Goal: Navigation & Orientation: Find specific page/section

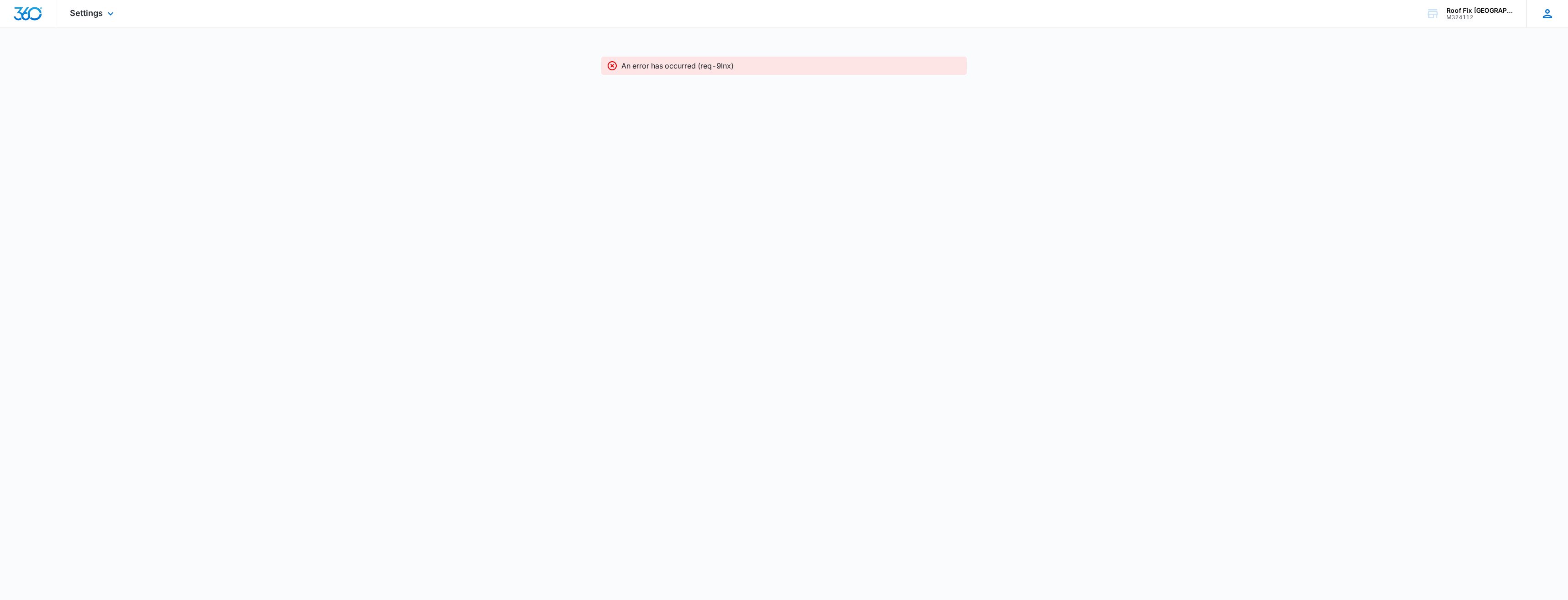
click at [1554, 15] on icon at bounding box center [1547, 14] width 14 height 14
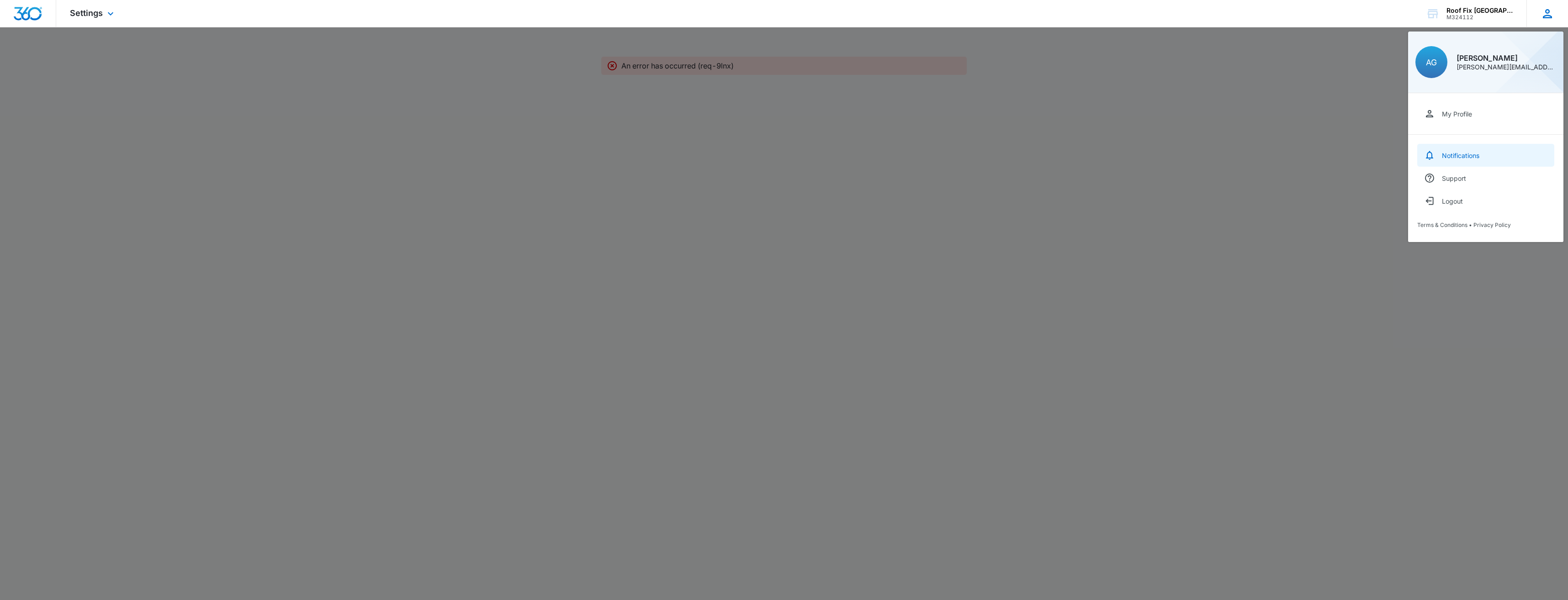
click at [1458, 159] on div "Notifications" at bounding box center [1460, 156] width 38 height 8
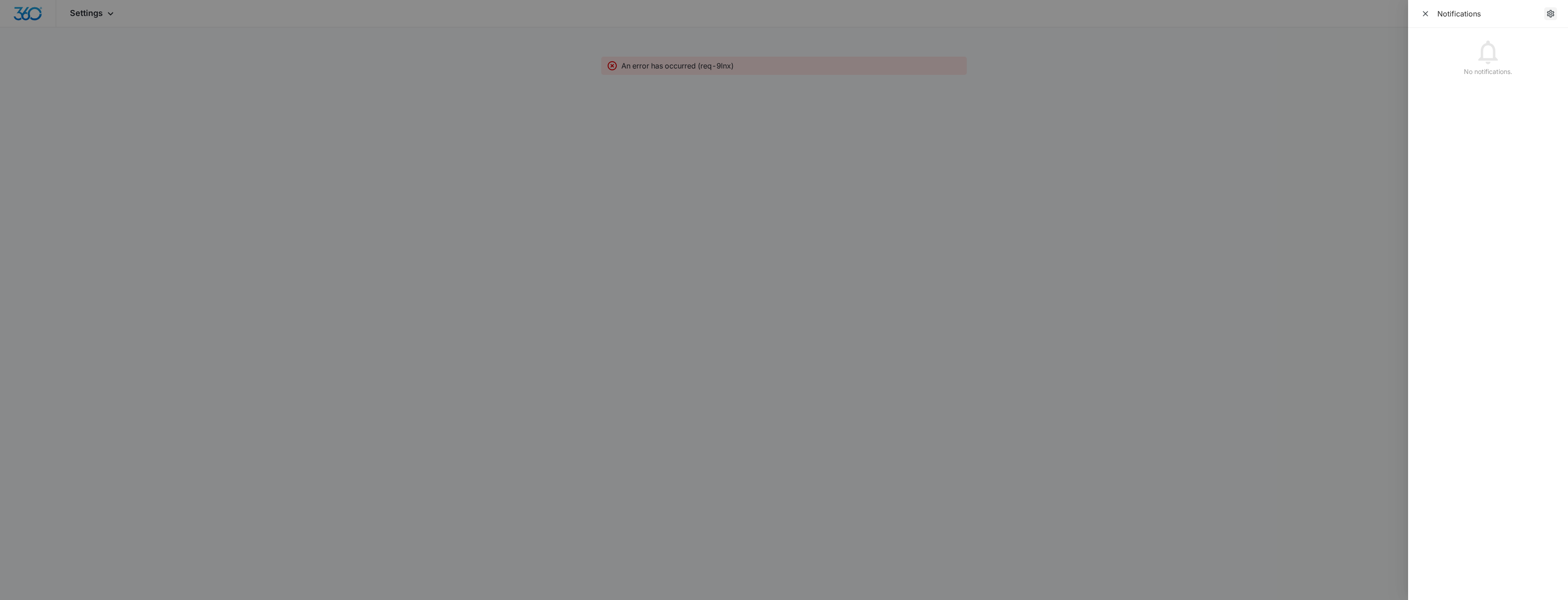
click at [1552, 15] on icon "Notification Settings" at bounding box center [1550, 14] width 7 height 8
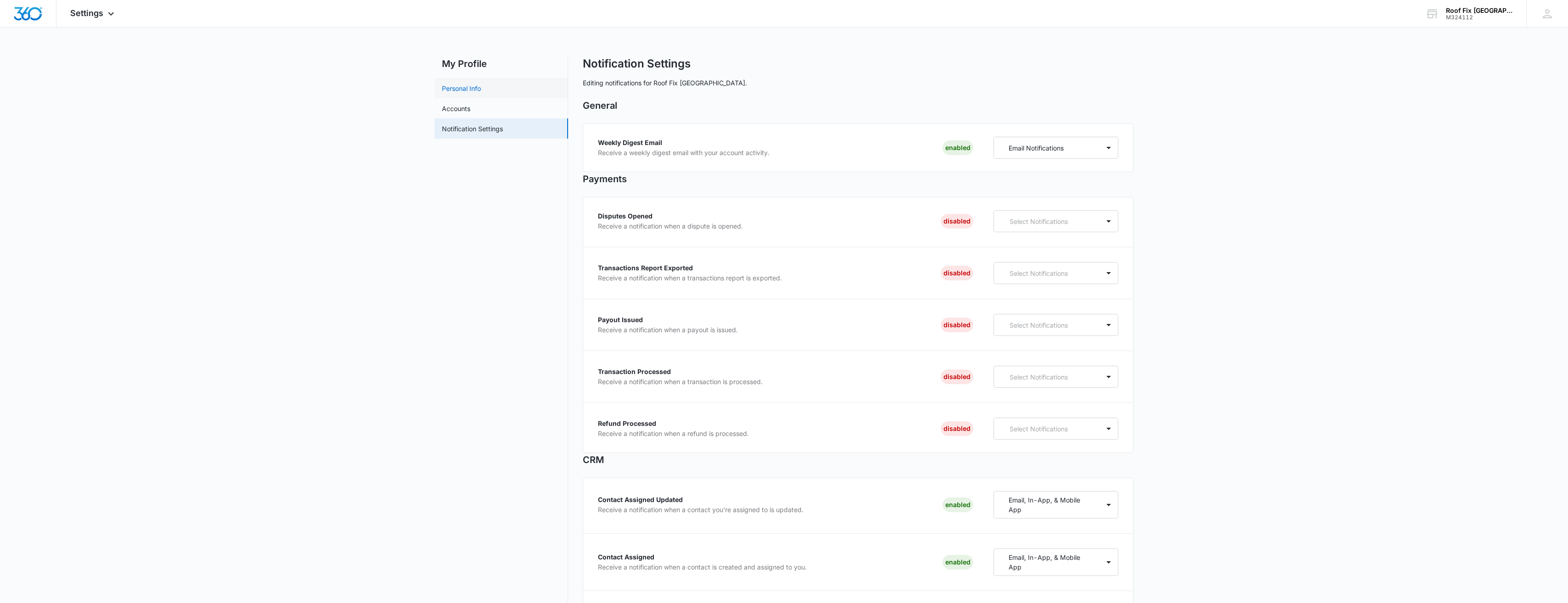
click at [466, 87] on link "Personal Info" at bounding box center [461, 89] width 39 height 10
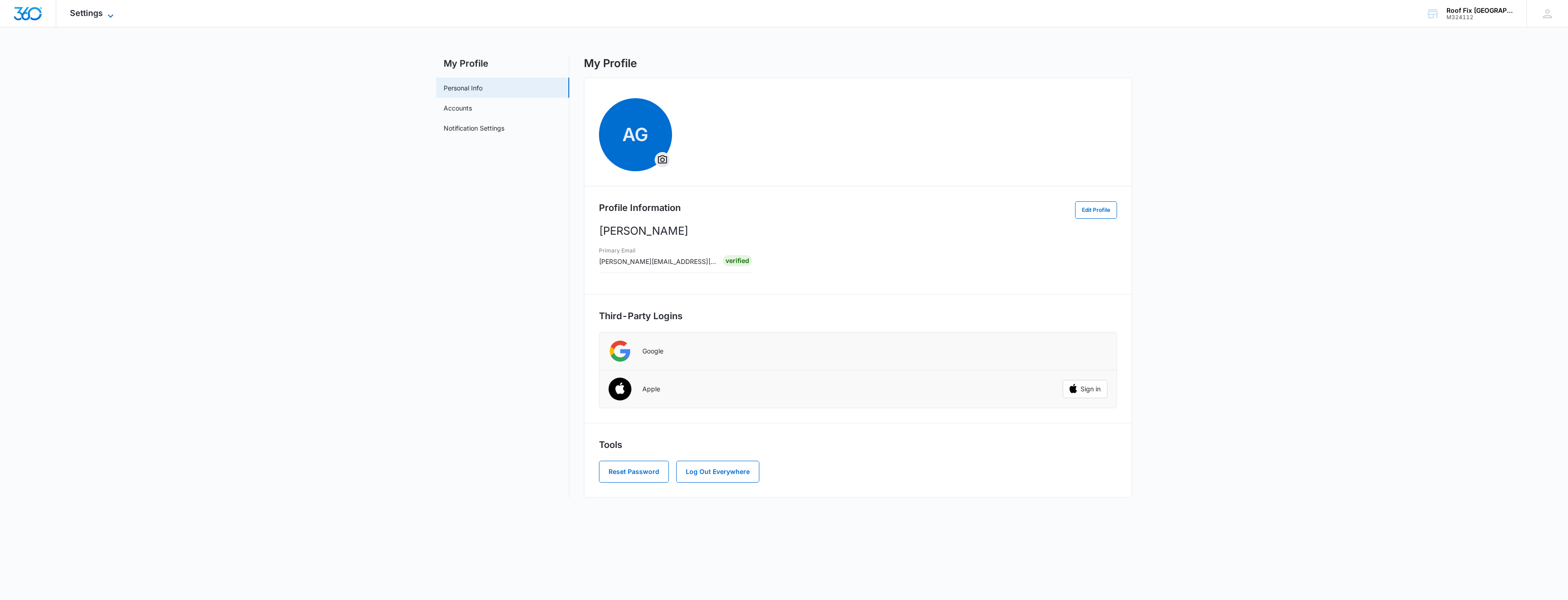
click at [100, 17] on span "Settings" at bounding box center [86, 13] width 33 height 10
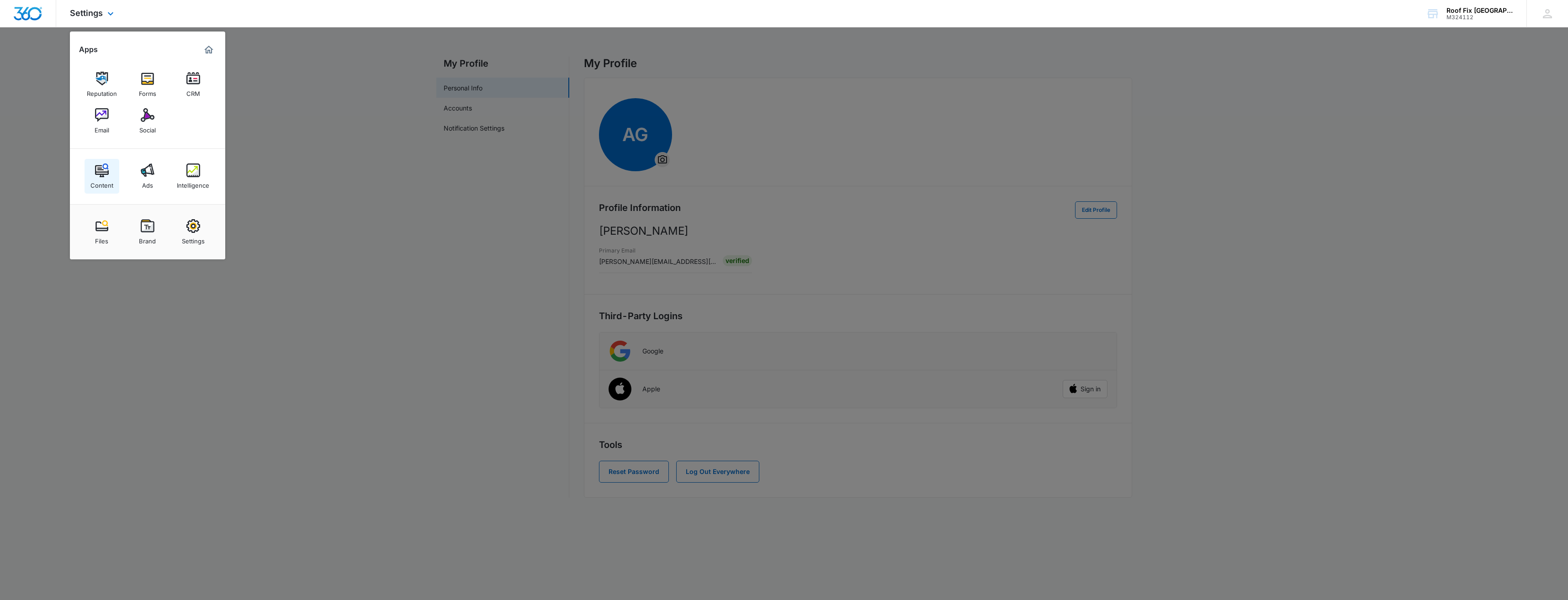
click at [108, 178] on div "Content" at bounding box center [102, 183] width 22 height 12
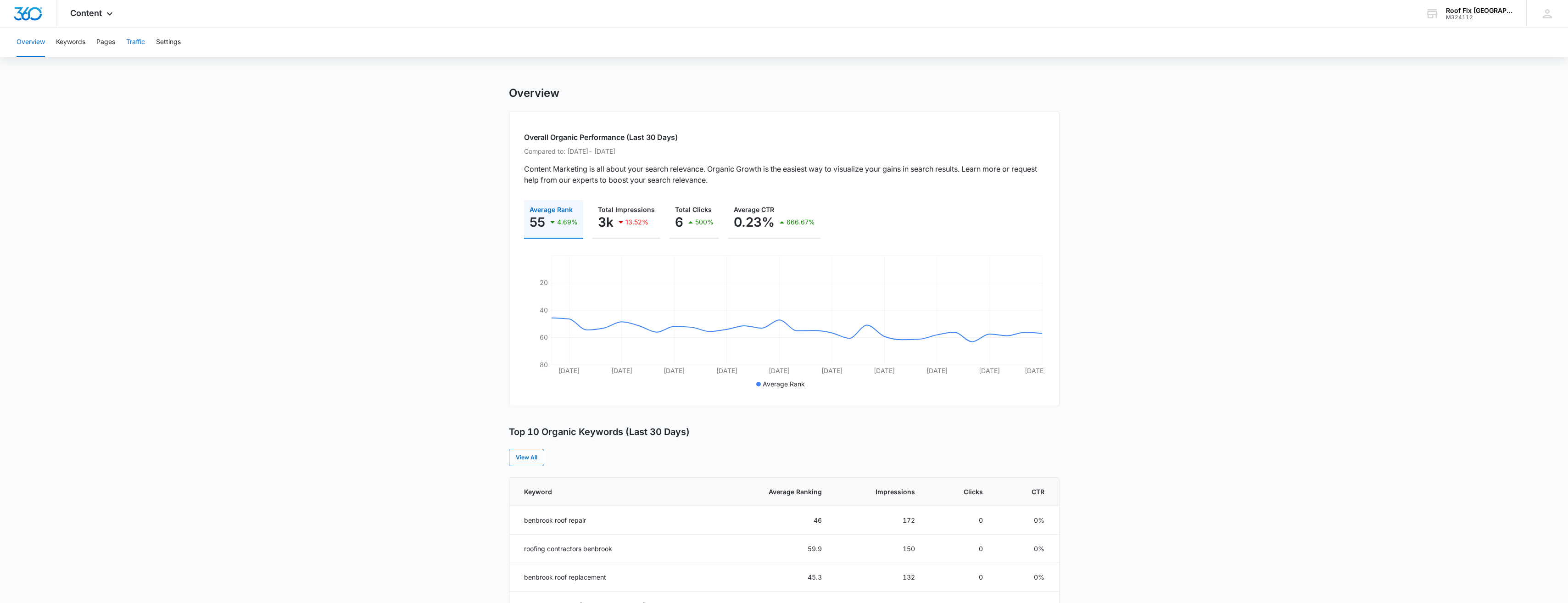
click at [141, 40] on button "Traffic" at bounding box center [135, 42] width 19 height 29
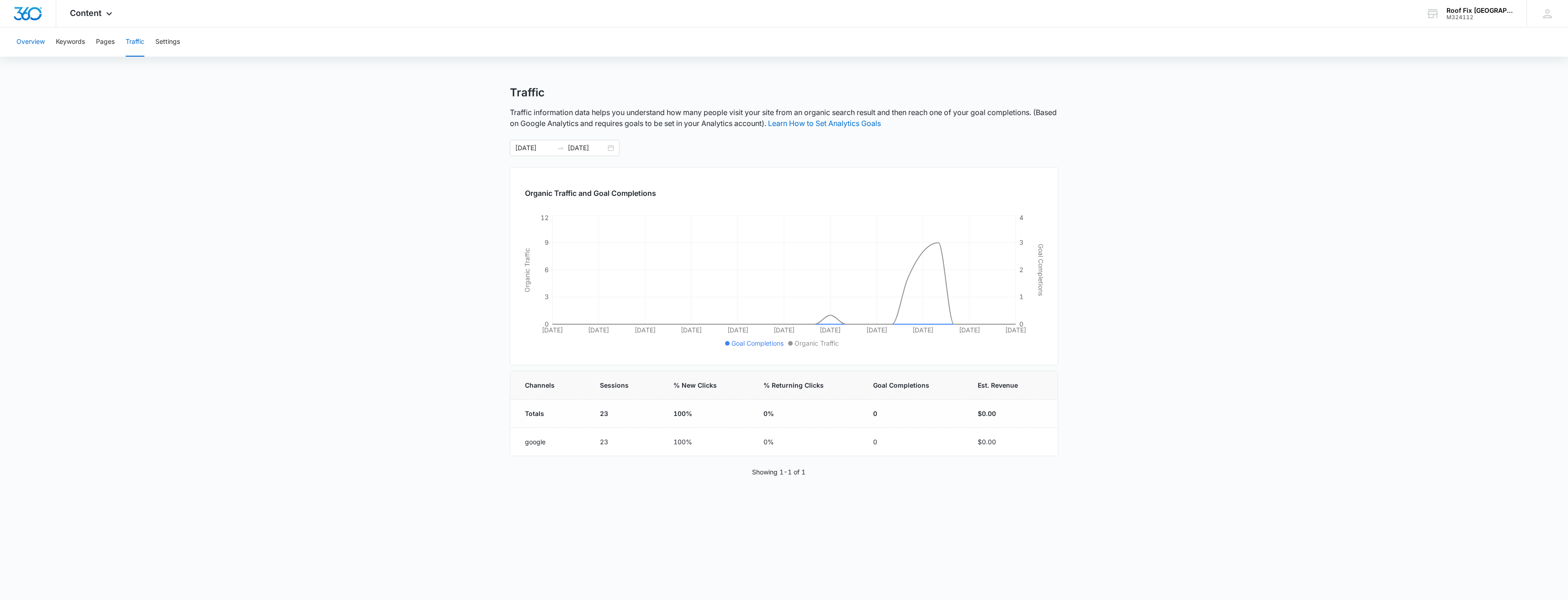
click at [37, 40] on button "Overview" at bounding box center [30, 42] width 28 height 29
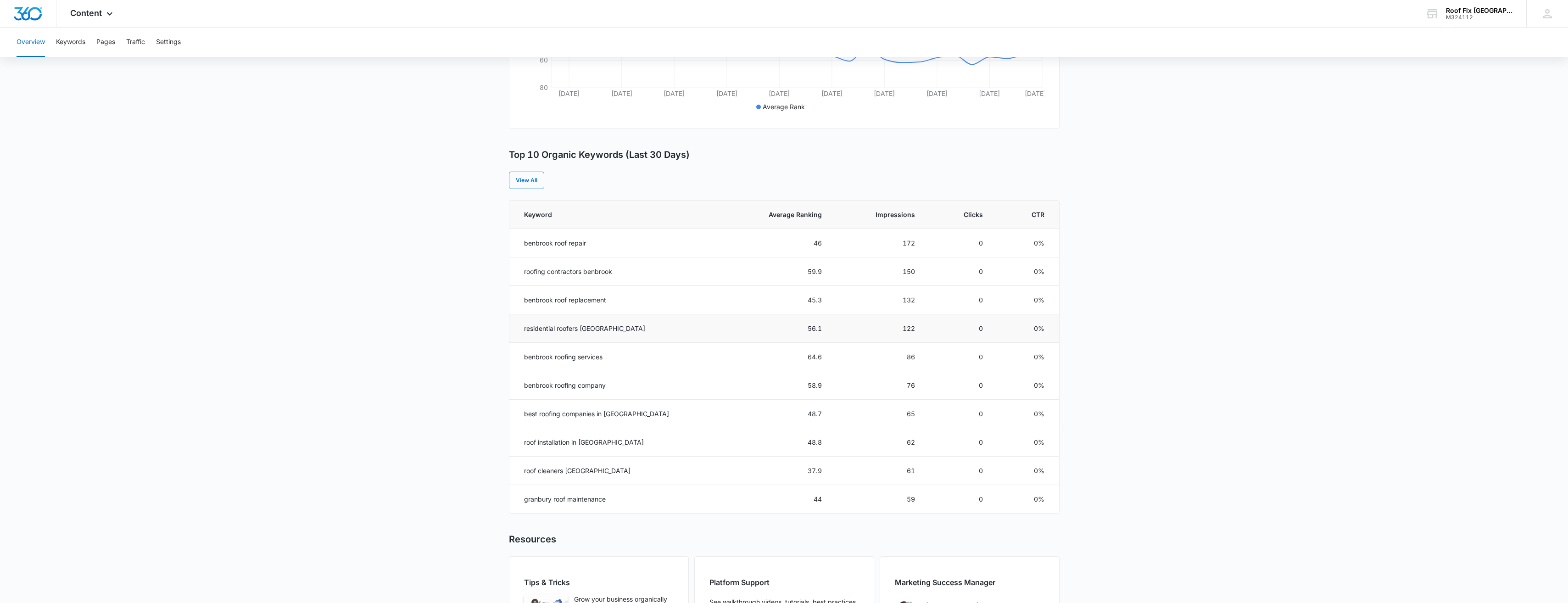
scroll to position [321, 0]
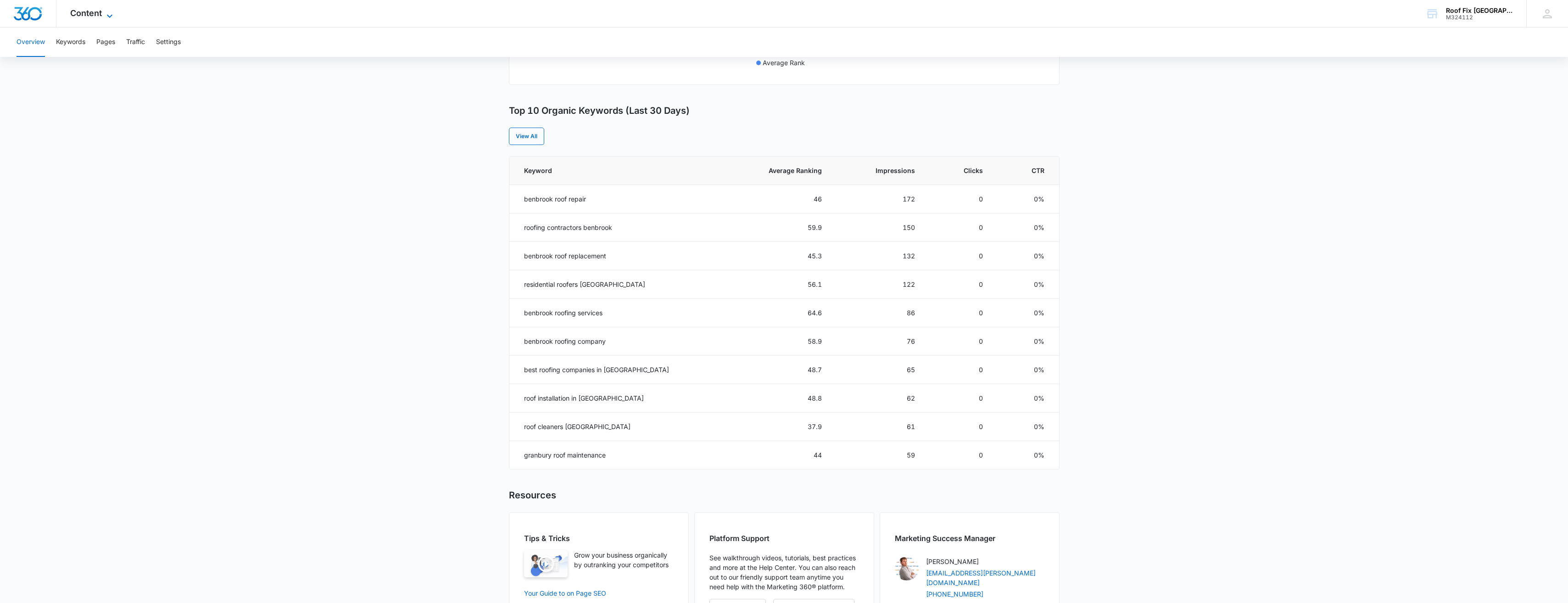
click at [88, 9] on span "Content" at bounding box center [85, 13] width 31 height 10
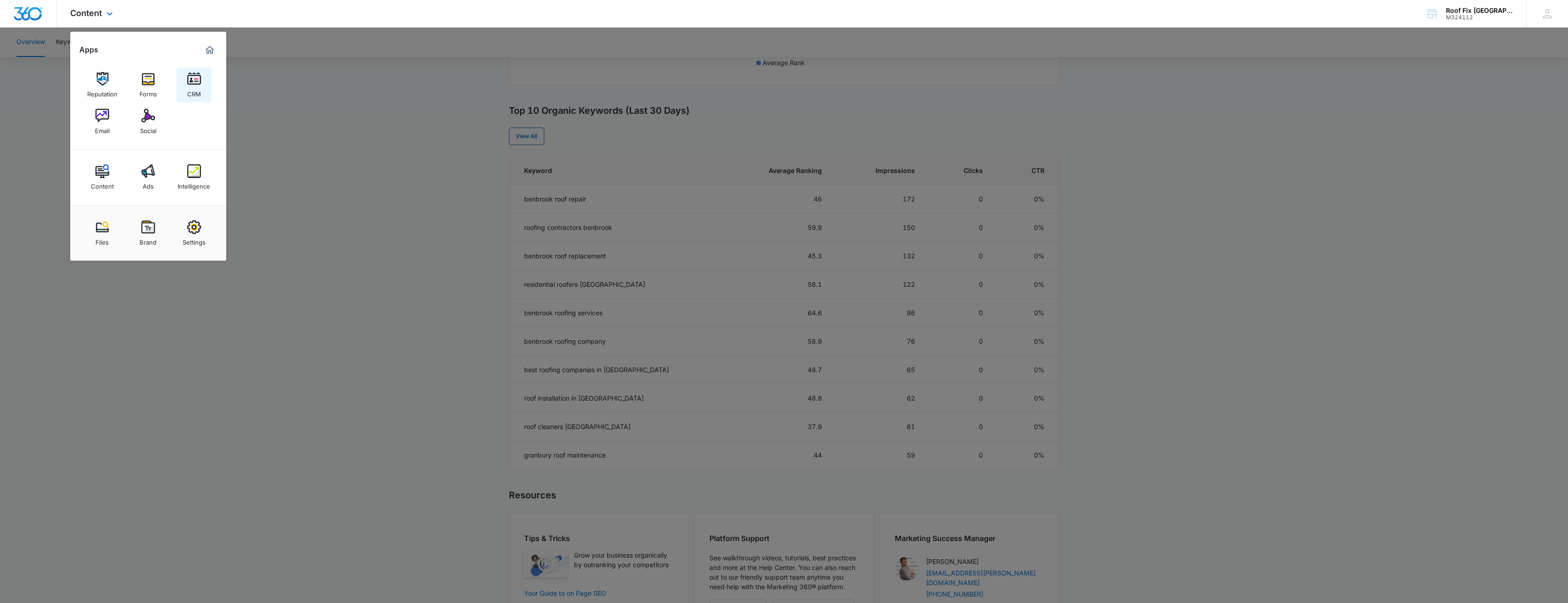
click at [190, 85] on div "CRM" at bounding box center [193, 91] width 14 height 12
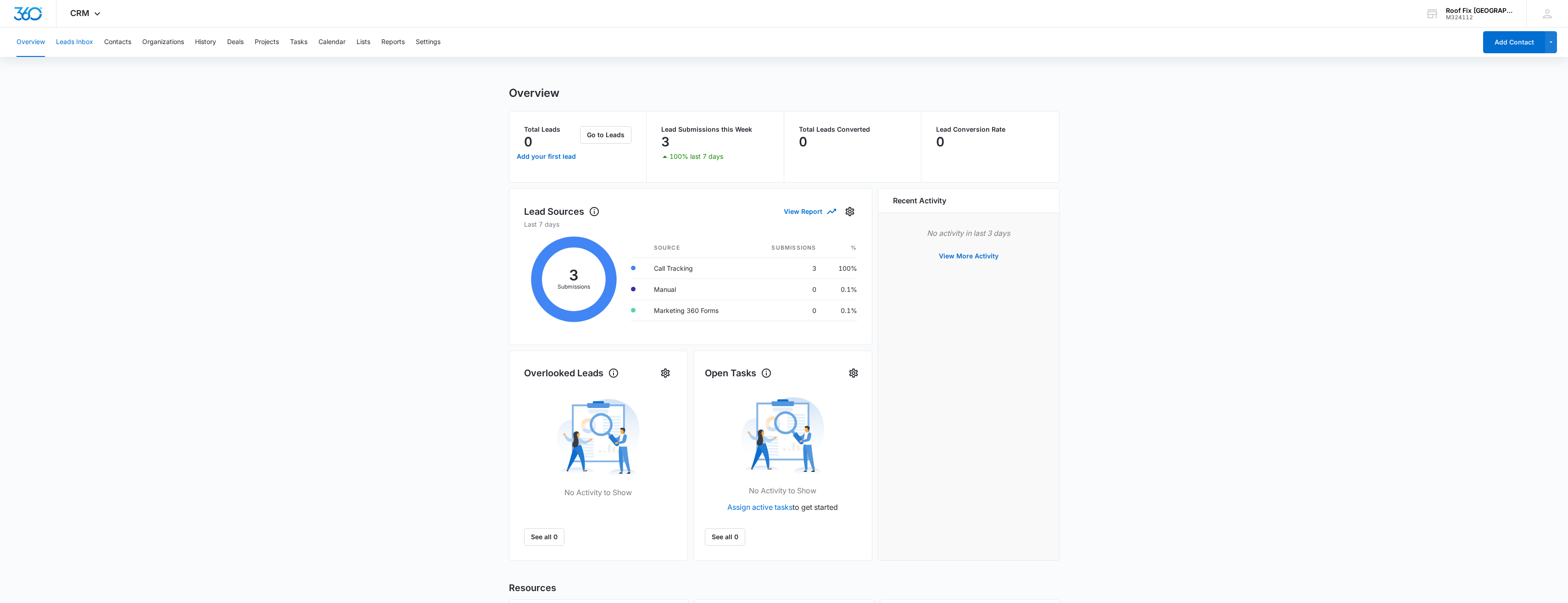
click at [82, 41] on button "Leads Inbox" at bounding box center [74, 42] width 37 height 29
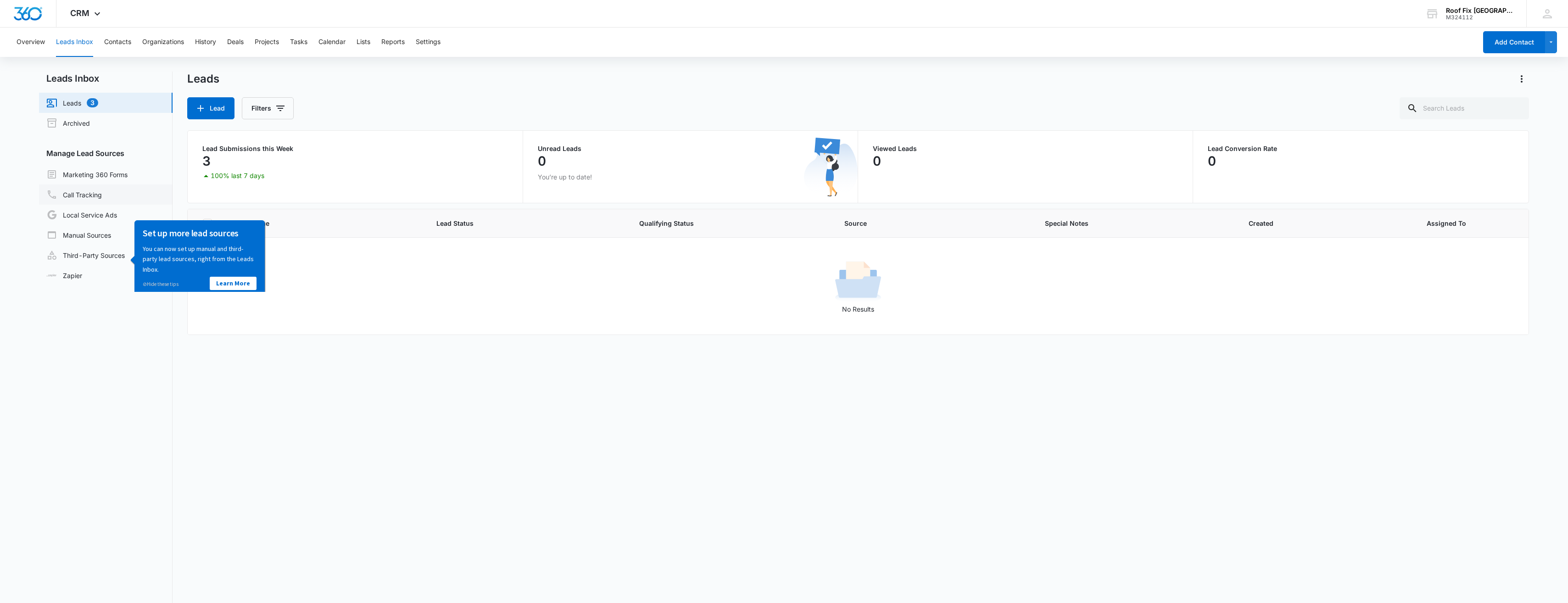
click at [102, 199] on link "Call Tracking" at bounding box center [73, 195] width 56 height 11
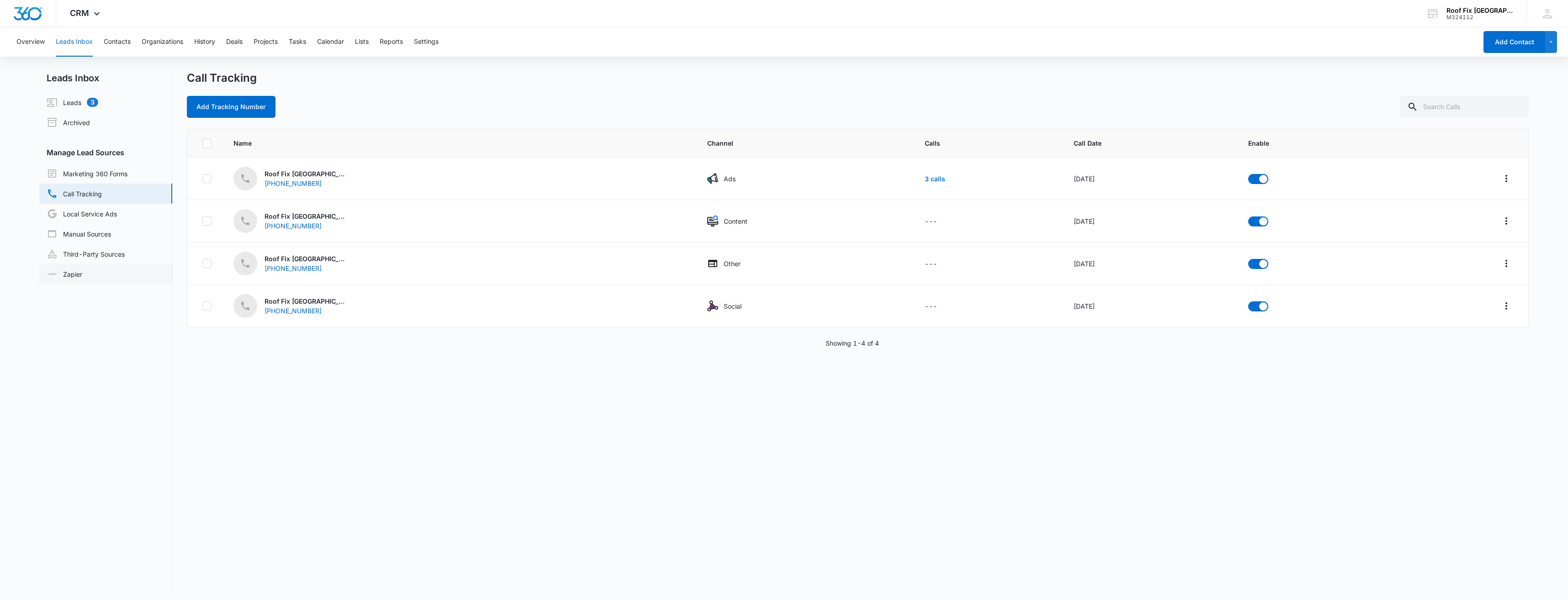
click at [82, 279] on link "Zapier" at bounding box center [64, 274] width 35 height 10
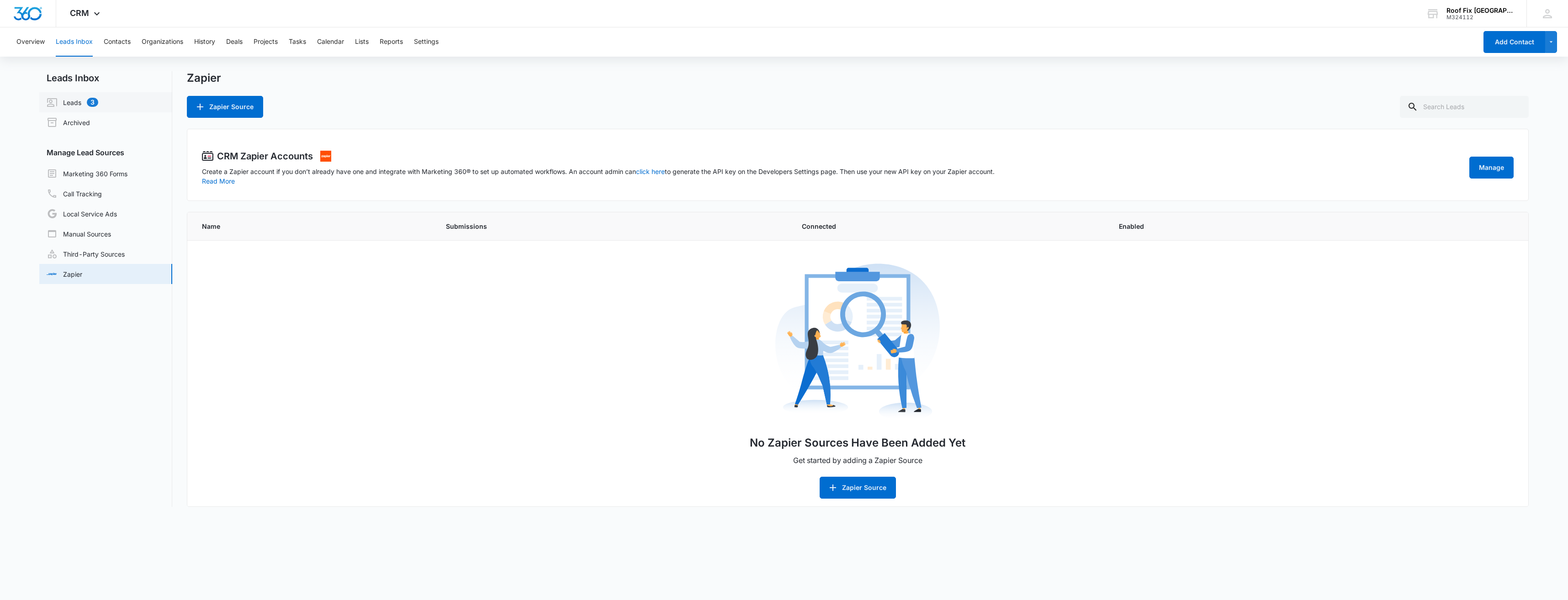
click at [97, 101] on link "Leads 3" at bounding box center [72, 103] width 51 height 11
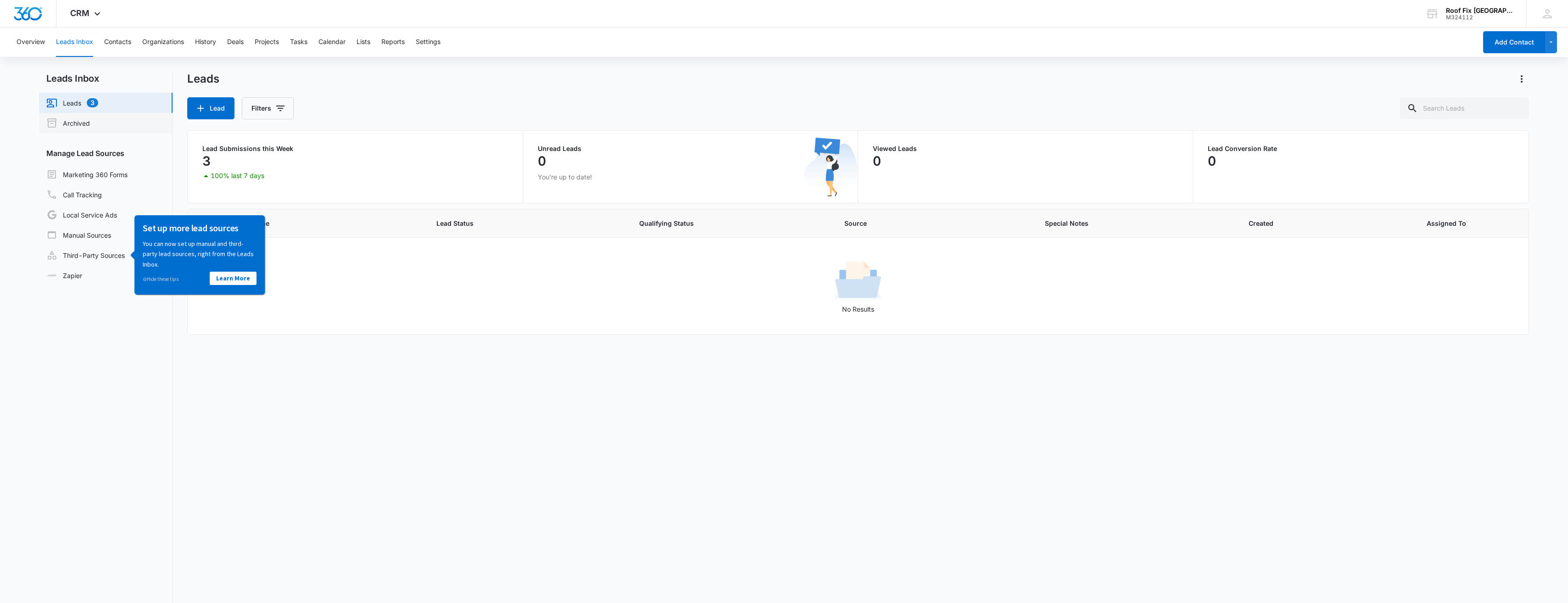
click at [90, 128] on link "Archived" at bounding box center [68, 123] width 44 height 11
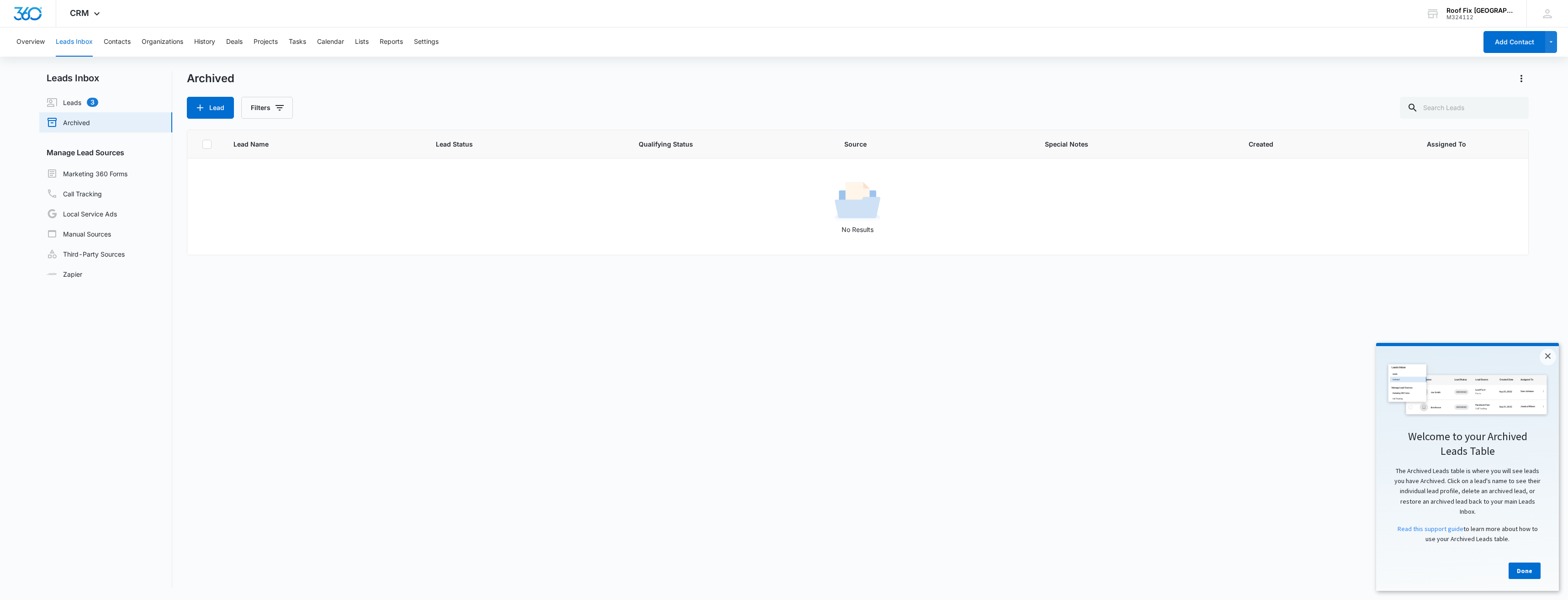
click at [1509, 562] on div "Done" at bounding box center [1467, 565] width 165 height 28
click at [1513, 579] on link "Done" at bounding box center [1525, 570] width 32 height 16
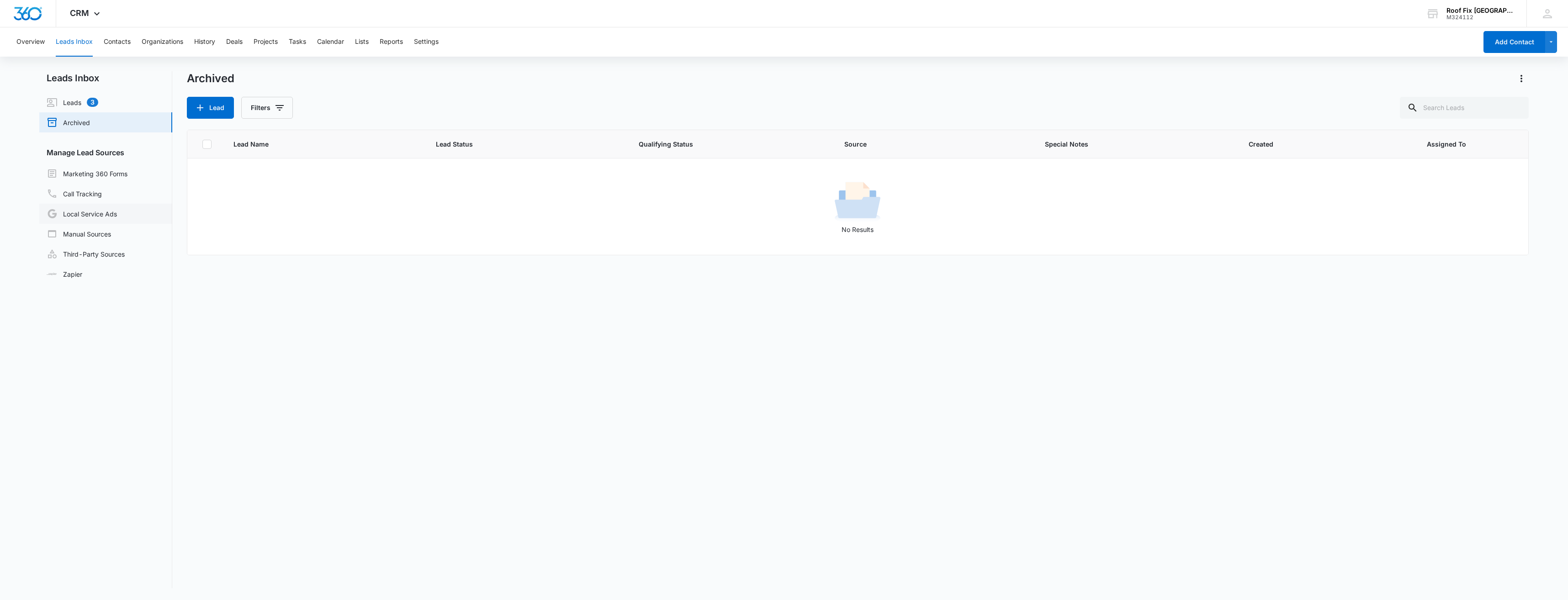
click at [86, 217] on link "Local Service Ads" at bounding box center [82, 214] width 71 height 11
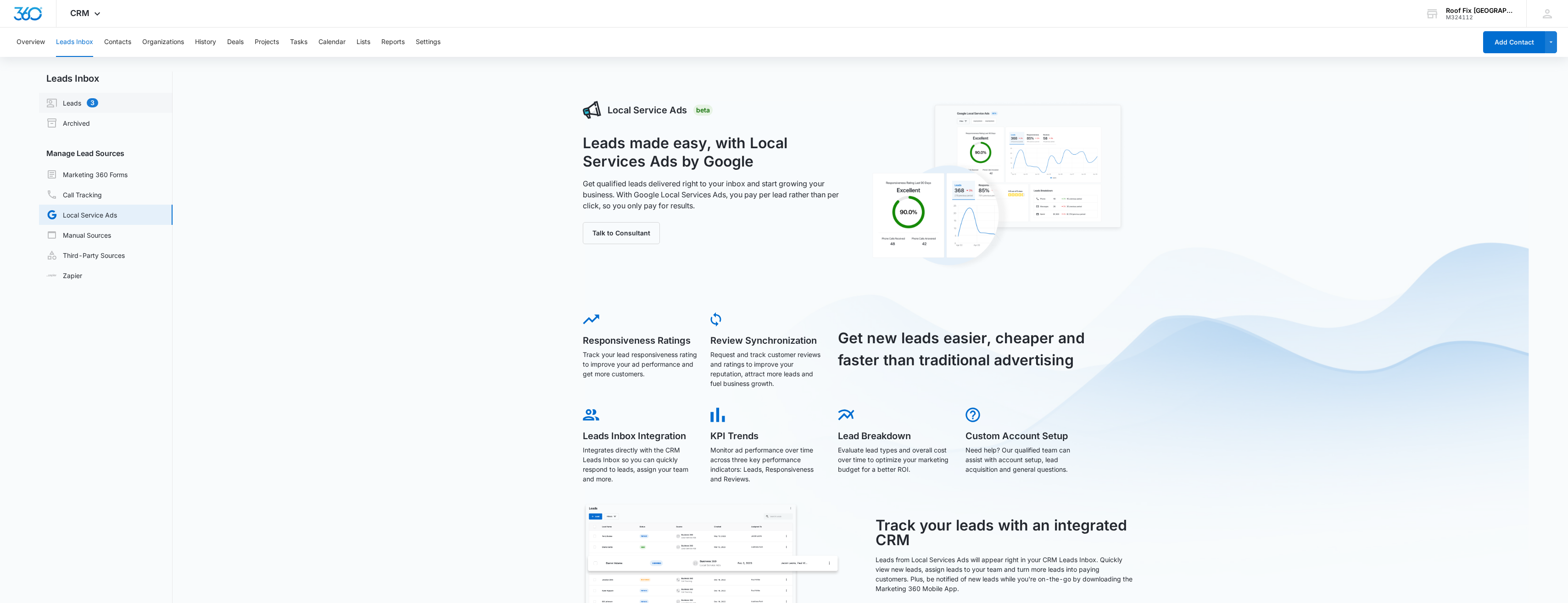
click at [72, 105] on link "Leads 3" at bounding box center [72, 103] width 52 height 11
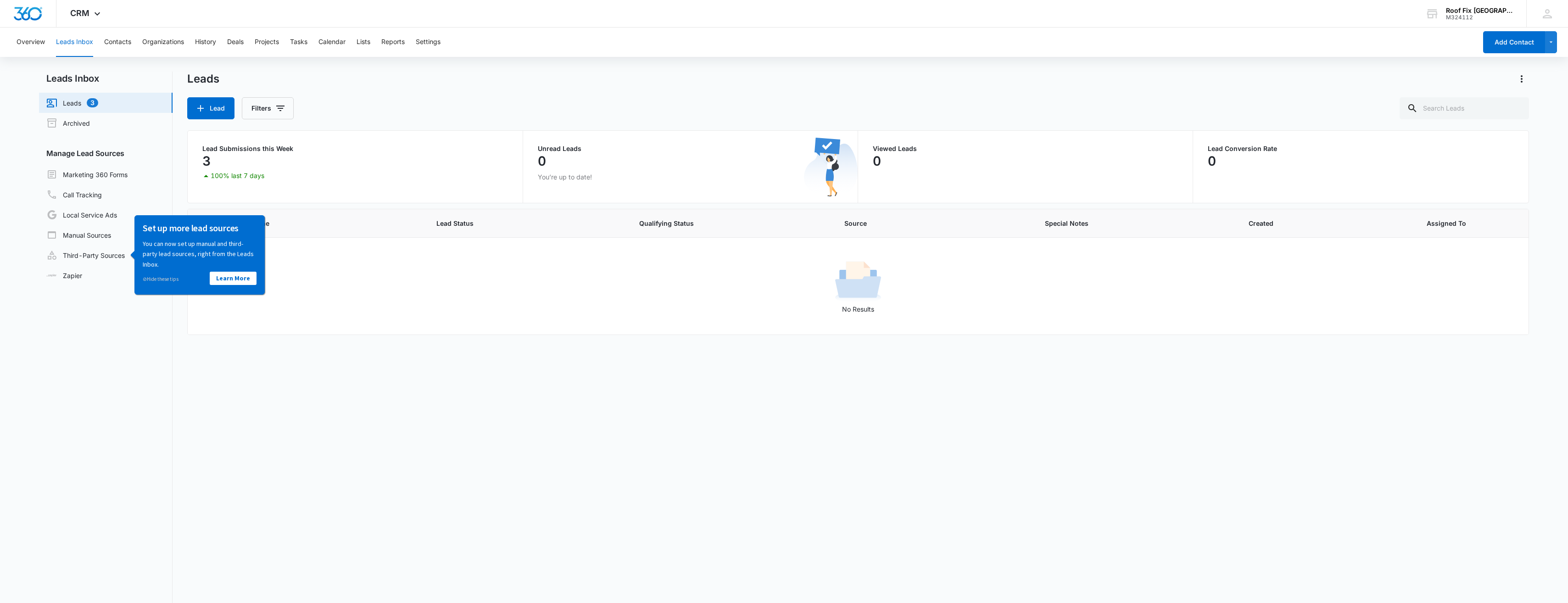
click at [290, 154] on div "3" at bounding box center [355, 160] width 306 height 19
click at [238, 178] on p "100% last 7 days" at bounding box center [237, 176] width 54 height 6
click at [206, 177] on icon at bounding box center [206, 176] width 5 height 2
click at [74, 123] on link "Archived" at bounding box center [68, 123] width 44 height 11
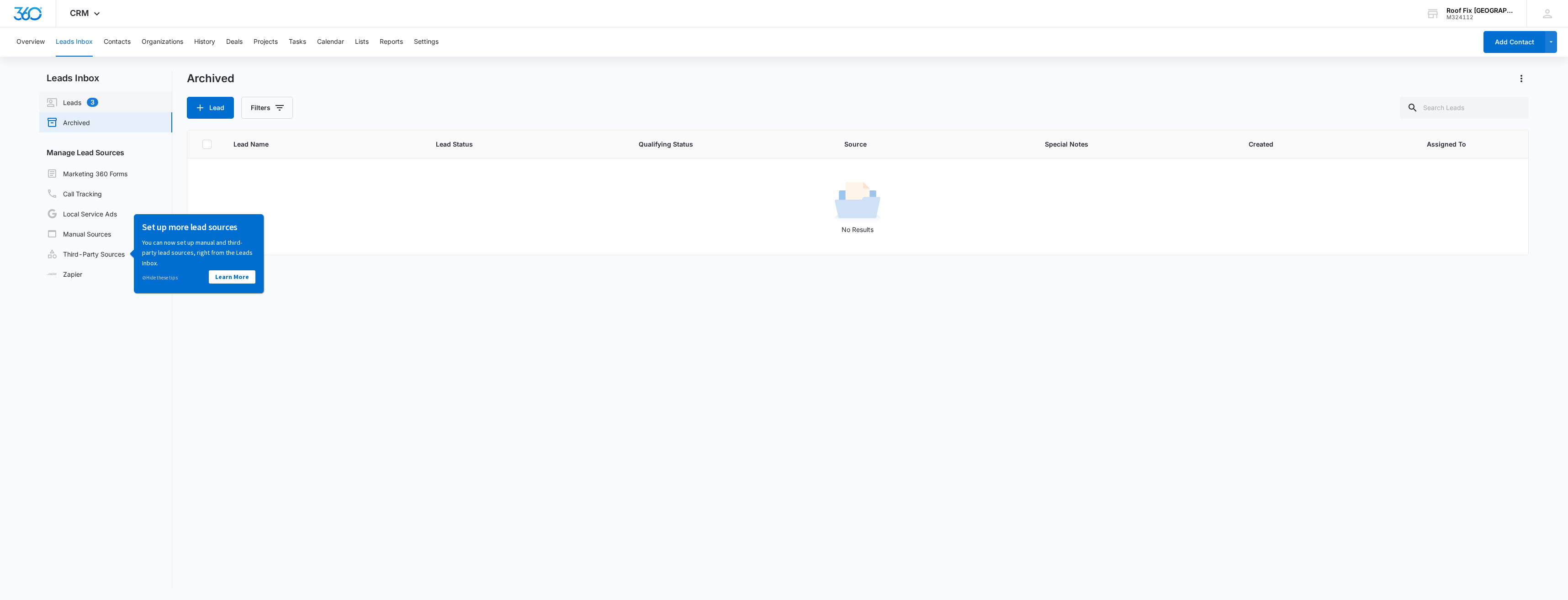
click at [68, 107] on link "Leads 3" at bounding box center [72, 103] width 51 height 11
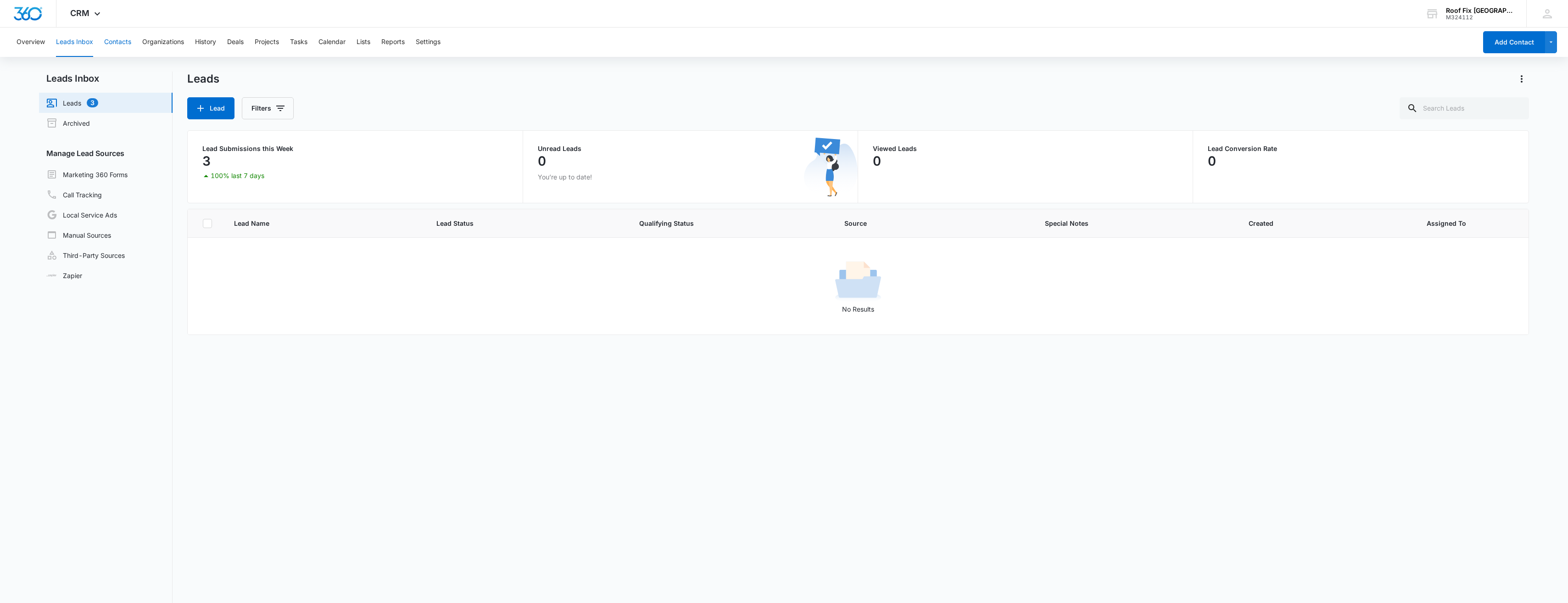
click at [118, 38] on button "Contacts" at bounding box center [118, 42] width 27 height 29
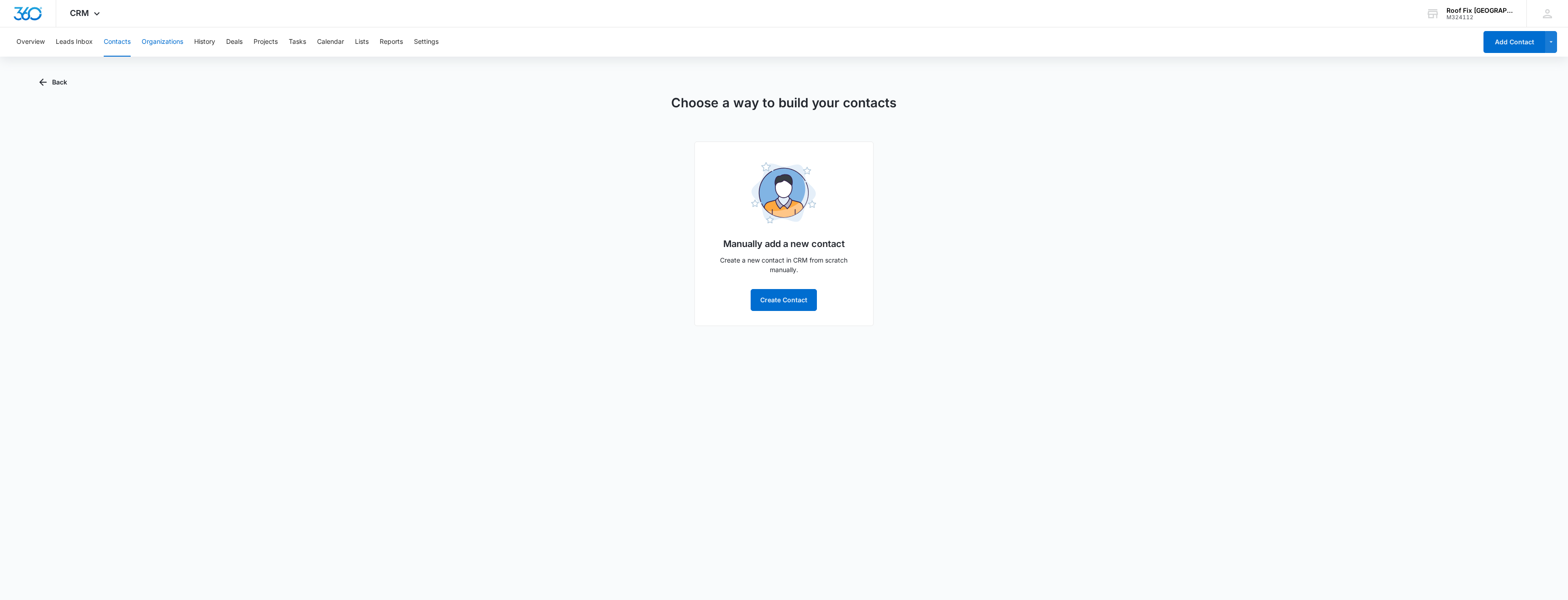
click at [153, 40] on button "Organizations" at bounding box center [162, 42] width 42 height 29
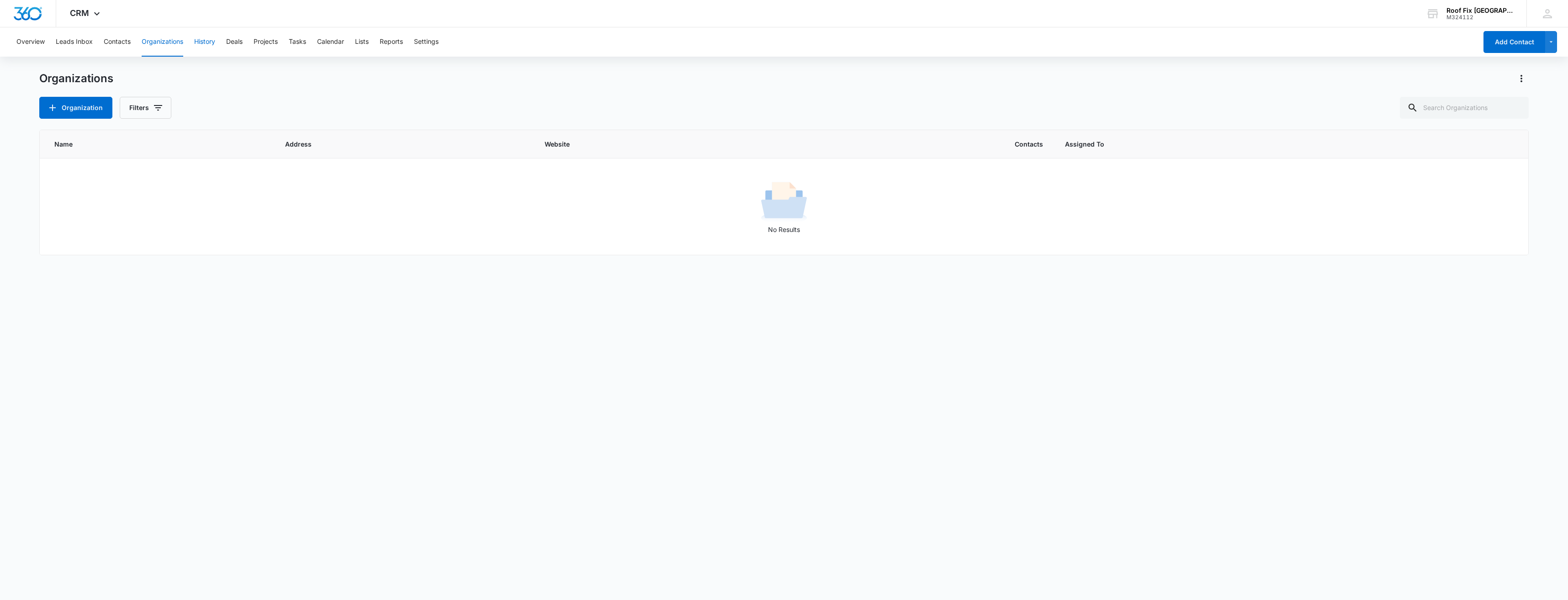
click at [206, 42] on button "History" at bounding box center [205, 42] width 21 height 29
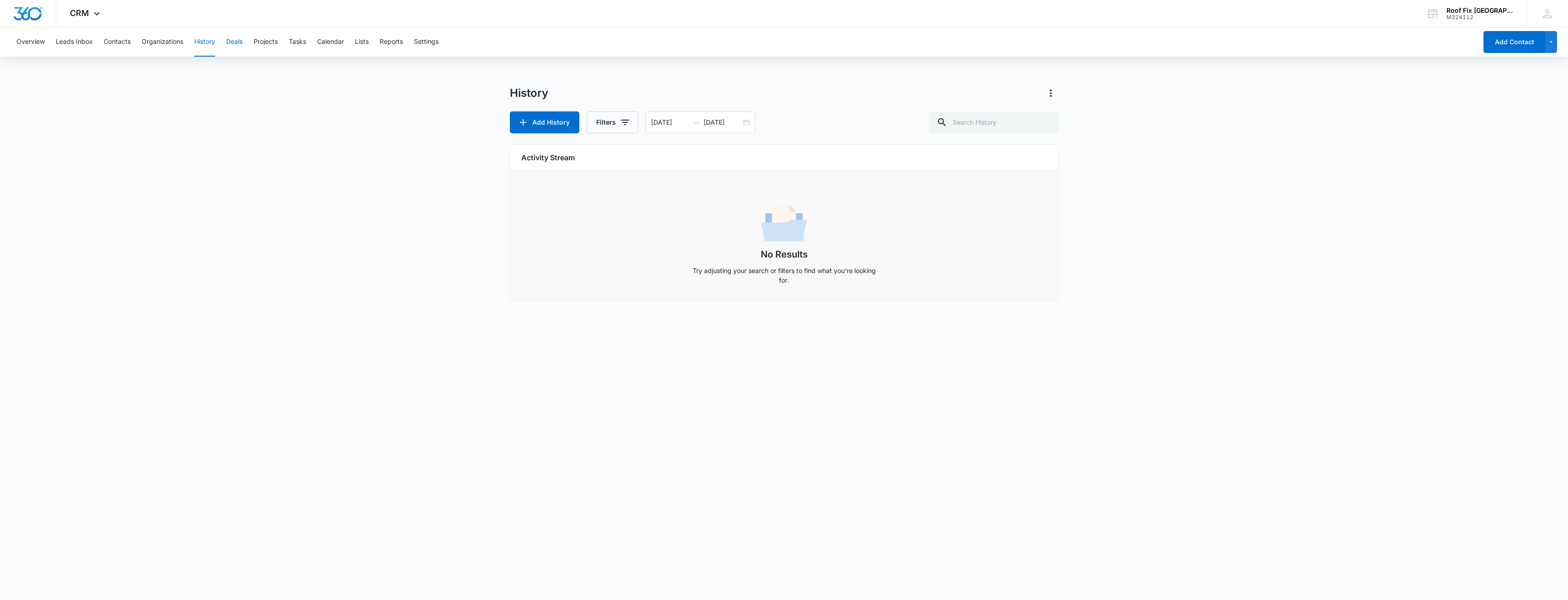
click at [241, 41] on button "Deals" at bounding box center [234, 42] width 16 height 29
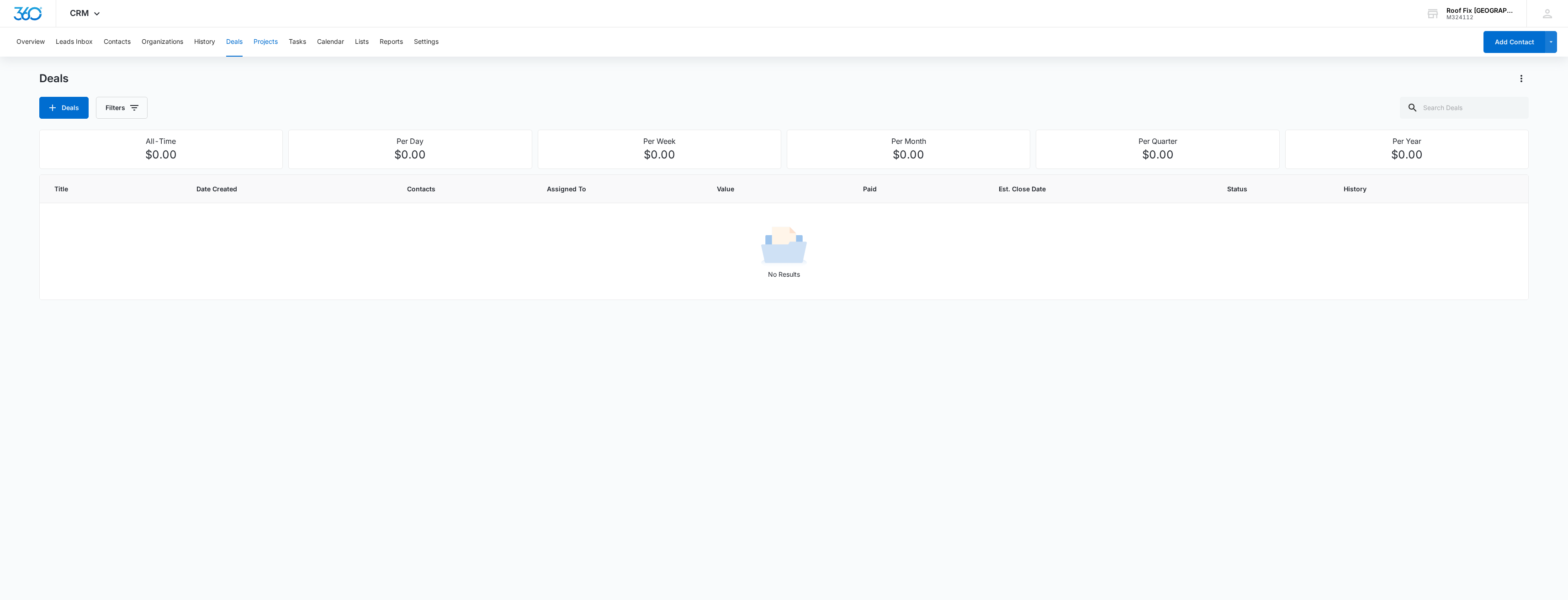
click at [265, 47] on button "Projects" at bounding box center [266, 42] width 24 height 29
click at [305, 46] on button "Tasks" at bounding box center [298, 42] width 18 height 29
